Goal: Transaction & Acquisition: Purchase product/service

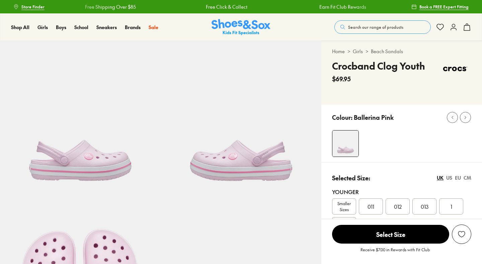
select select "*"
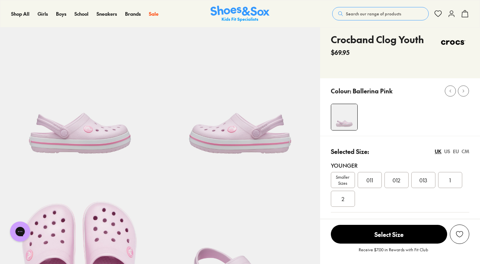
scroll to position [106, 0]
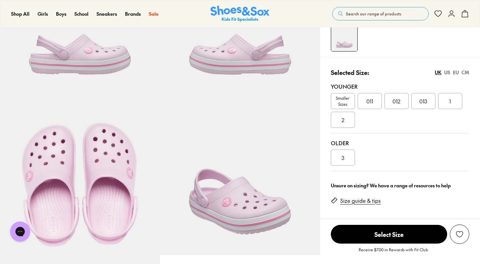
click at [345, 153] on div "3" at bounding box center [343, 158] width 24 height 16
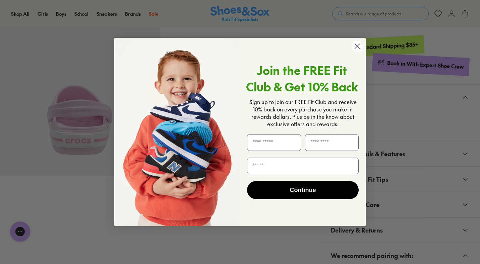
scroll to position [407, 0]
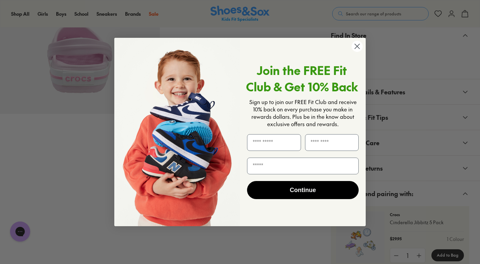
click at [356, 44] on circle "Close dialog" at bounding box center [356, 46] width 11 height 11
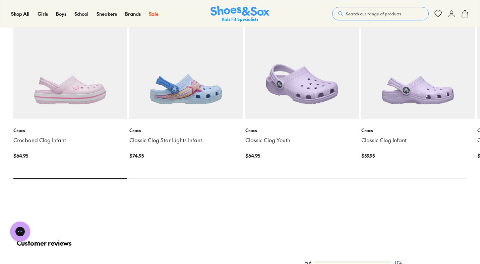
scroll to position [733, 0]
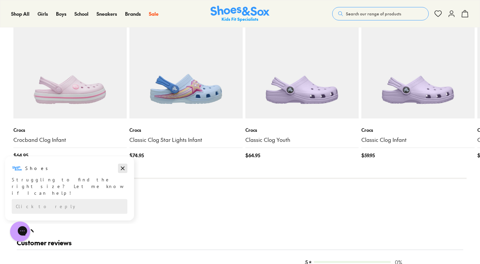
click at [120, 171] on icon "Dismiss campaign" at bounding box center [122, 168] width 7 height 8
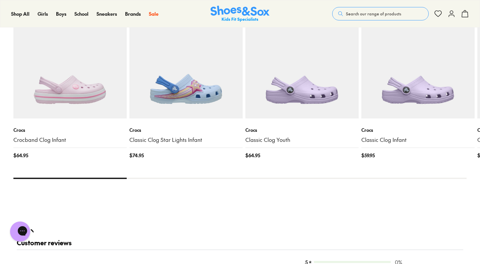
drag, startPoint x: 83, startPoint y: 179, endPoint x: 263, endPoint y: 173, distance: 180.3
click at [263, 173] on x-flickity "Crocs Crocband Clog Infant $ 64.95 Crocs Classic Clog Star Lights Infant $ 74.9…" at bounding box center [239, 78] width 453 height 202
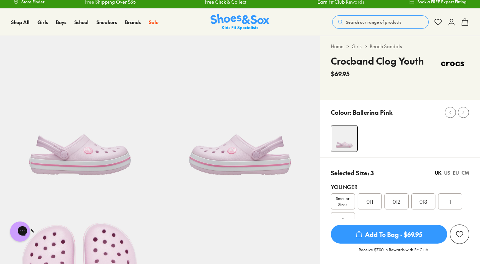
scroll to position [0, 0]
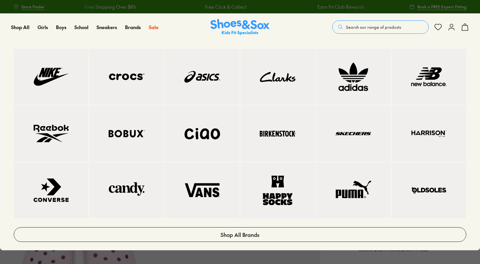
click at [132, 80] on img at bounding box center [127, 76] width 48 height 29
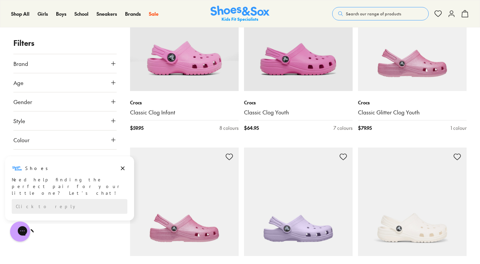
scroll to position [1581, 0]
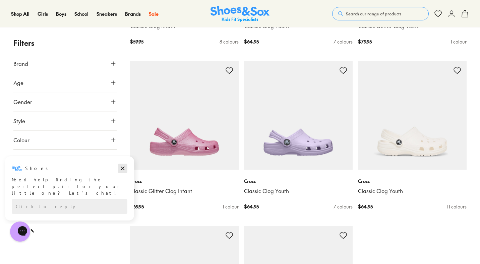
click at [124, 167] on icon "Dismiss campaign" at bounding box center [123, 169] width 4 height 4
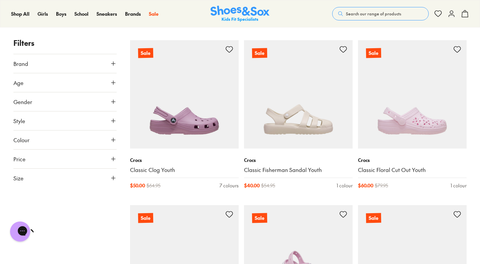
scroll to position [2609, 0]
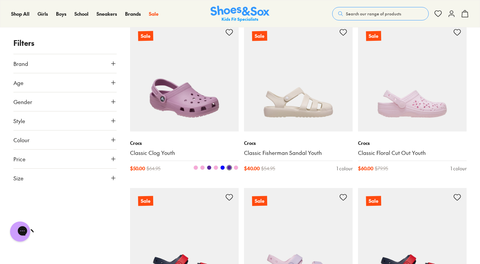
click at [208, 180] on div "Crocs Classic Clog Youth $ 50.00 $ 64.95 7 colours" at bounding box center [184, 156] width 109 height 49
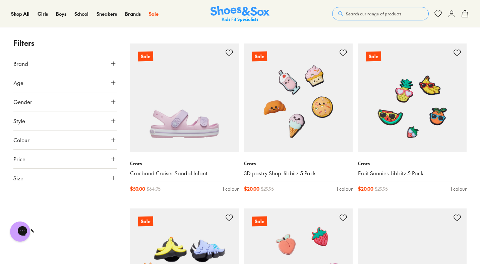
scroll to position [2952, 0]
